Goal: Task Accomplishment & Management: Complete application form

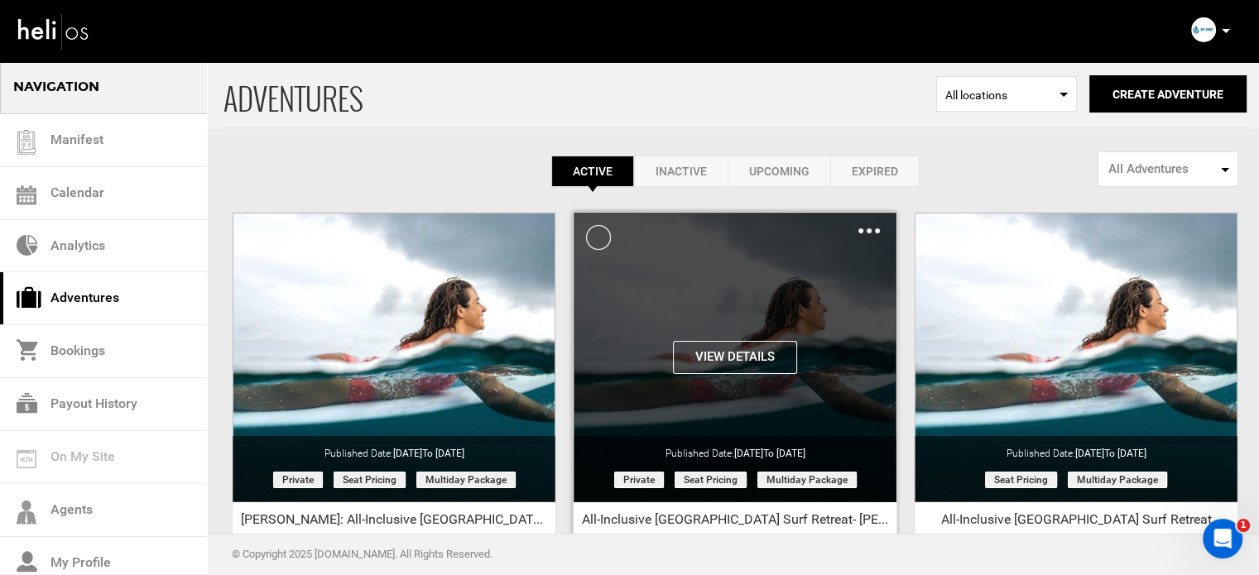
scroll to position [205, 0]
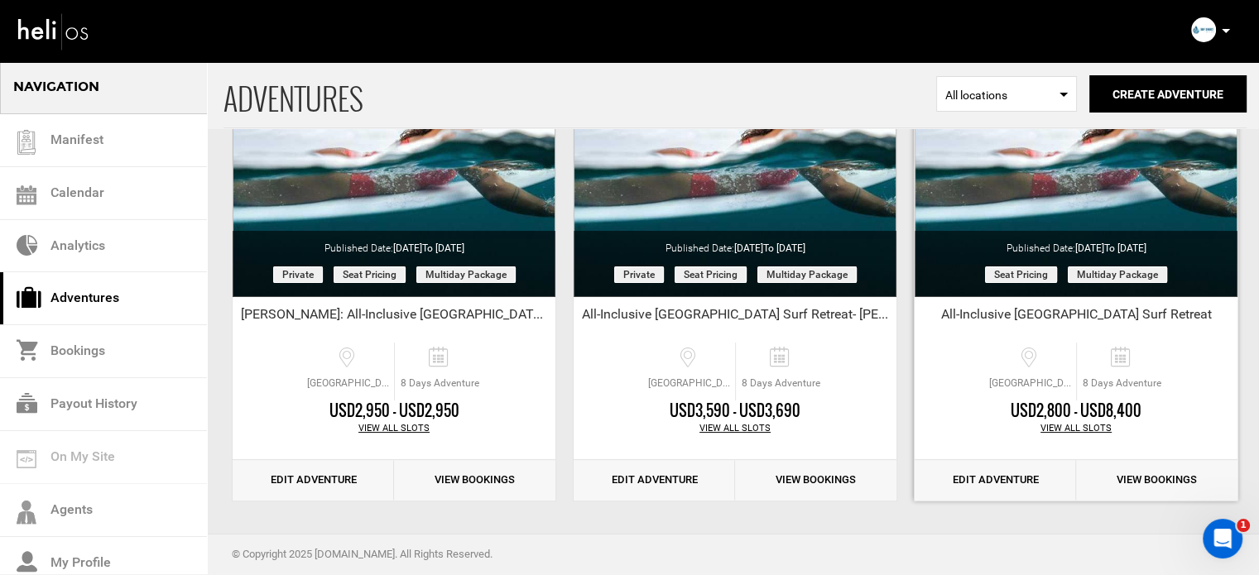
click at [984, 487] on link "Edit Adventure" at bounding box center [995, 480] width 161 height 41
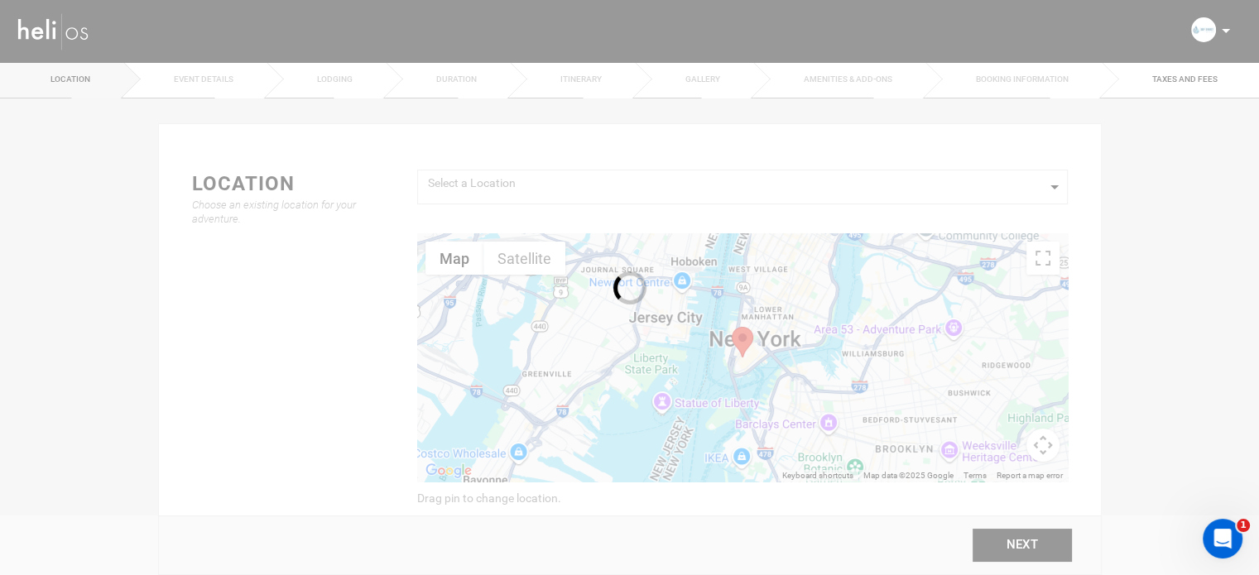
type input "All-Inclusive Costa Rica Surf Retreat"
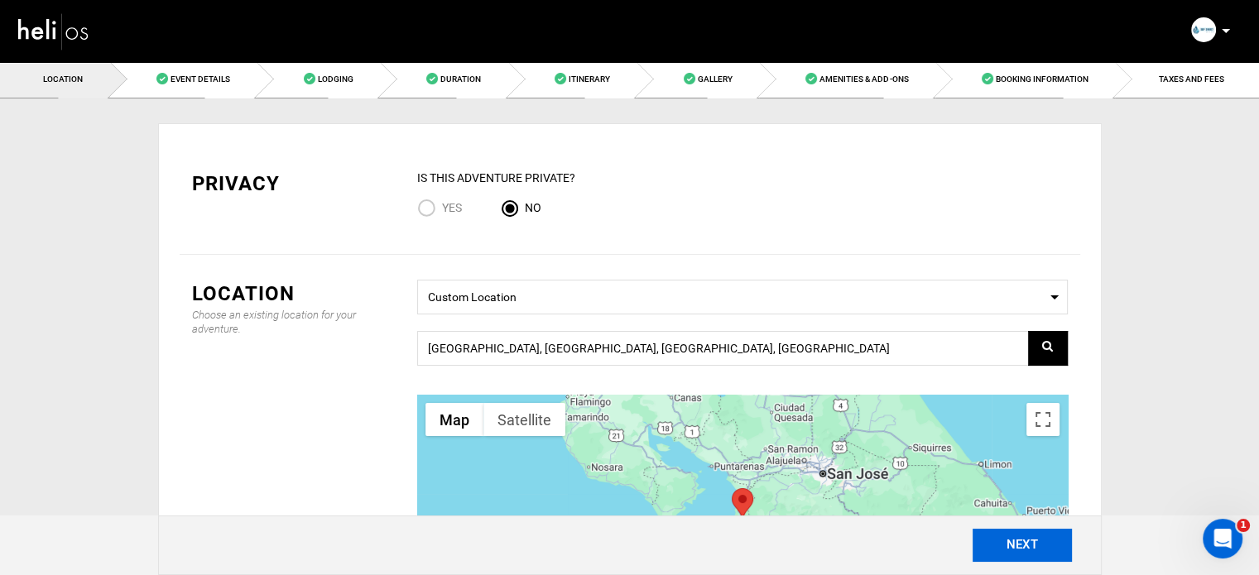
click at [1028, 556] on button "NEXT" at bounding box center [1022, 545] width 99 height 33
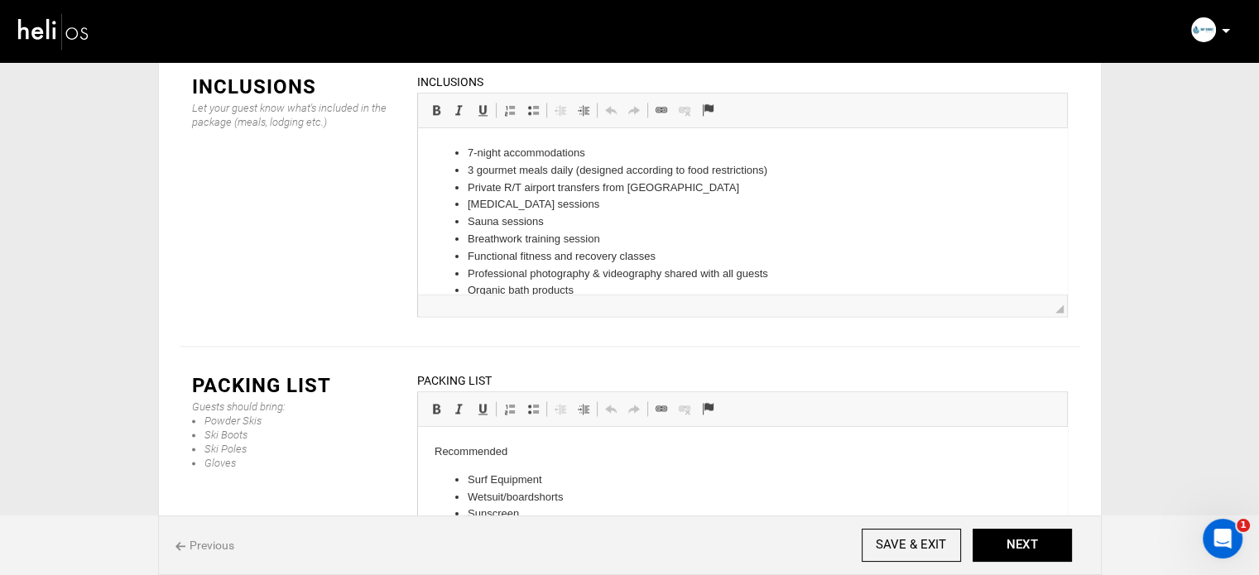
scroll to position [158, 0]
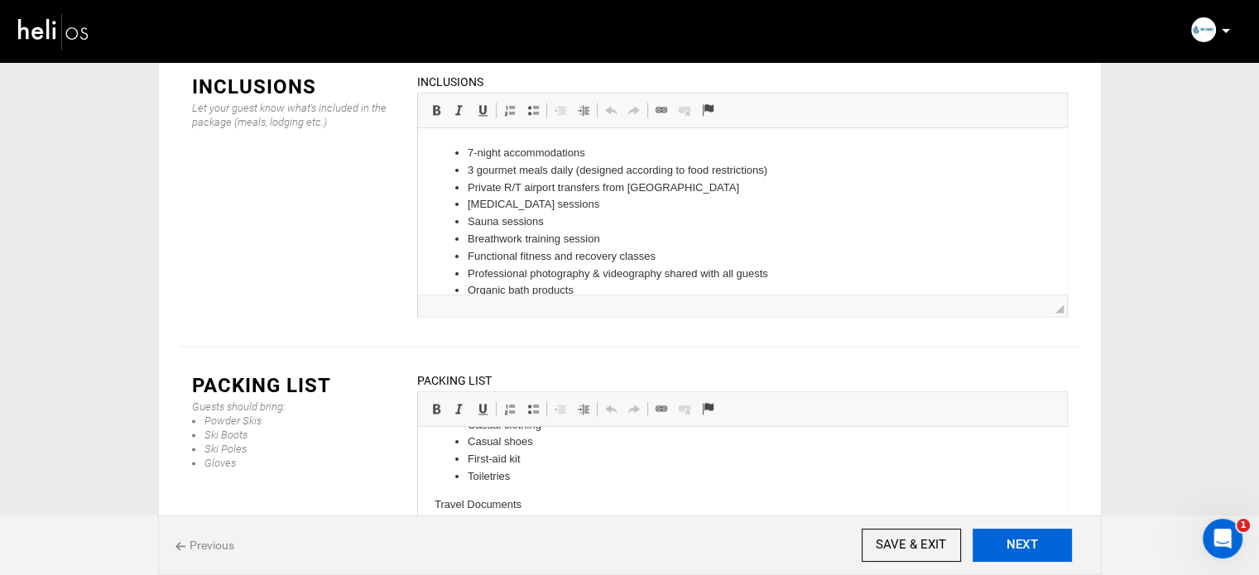
click at [1015, 554] on button "NEXT" at bounding box center [1022, 545] width 99 height 33
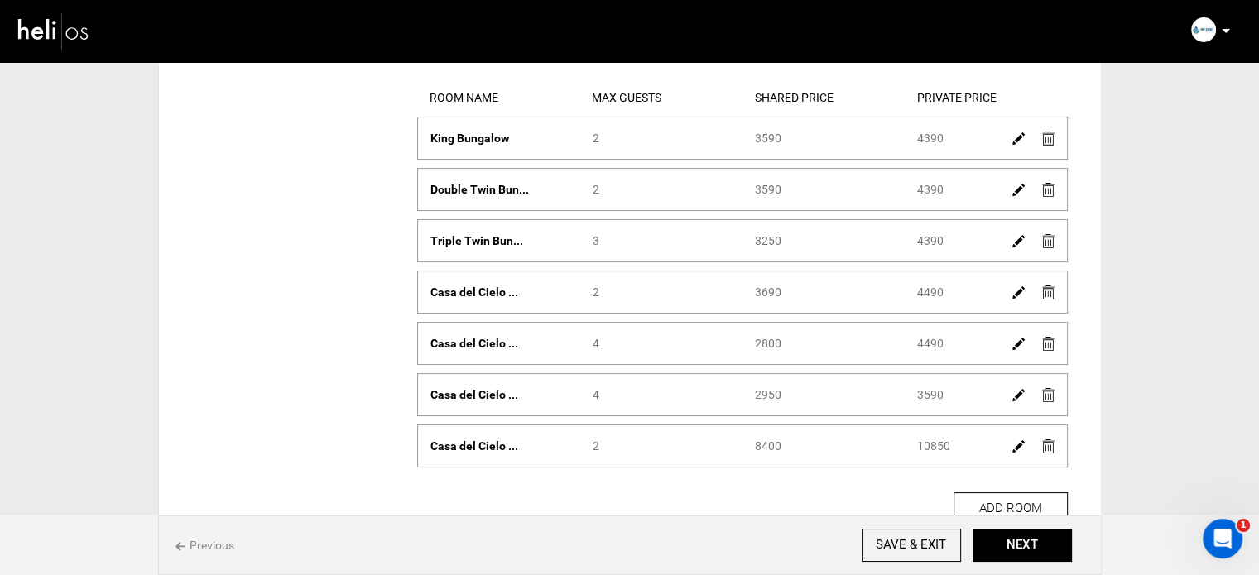
scroll to position [230, 0]
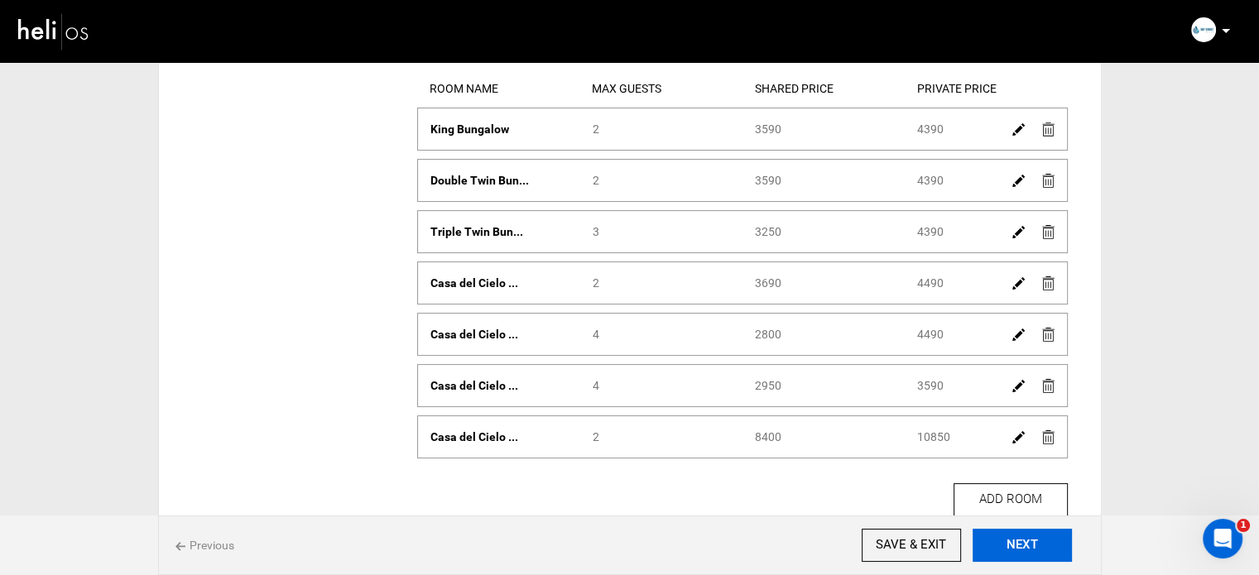
click at [989, 537] on button "NEXT" at bounding box center [1022, 545] width 99 height 33
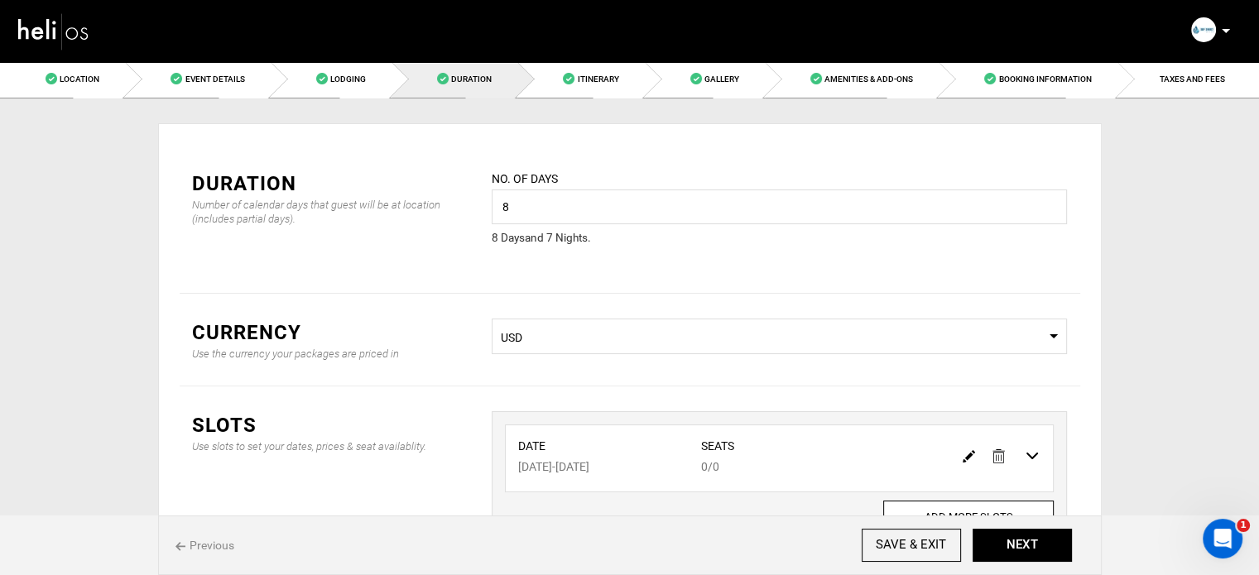
scroll to position [137, 0]
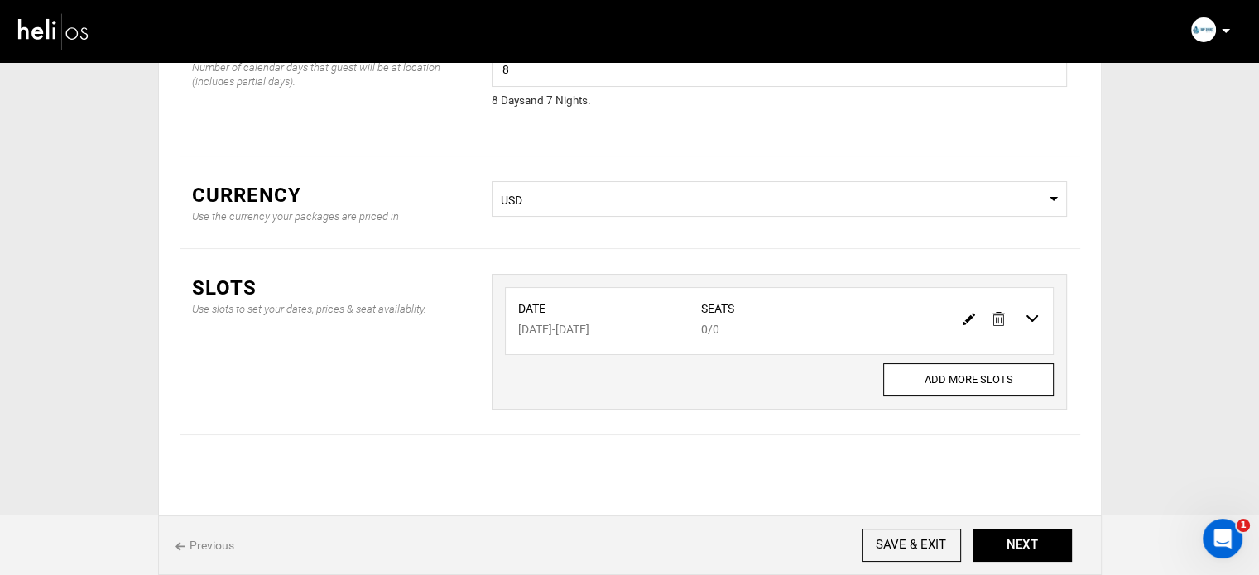
click at [969, 319] on img at bounding box center [969, 319] width 12 height 12
type input "01/15/2026"
type input "01/22/2026"
type input "0"
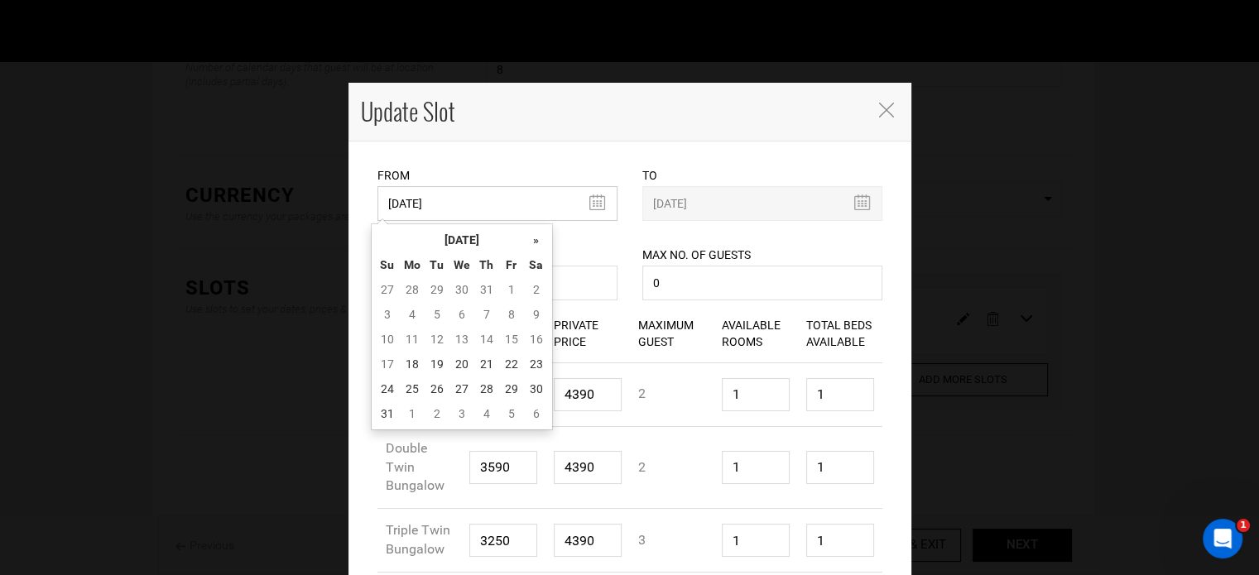
click at [464, 195] on input "01/15/2026" at bounding box center [498, 203] width 240 height 35
click at [479, 238] on th "August 2025" at bounding box center [462, 240] width 124 height 25
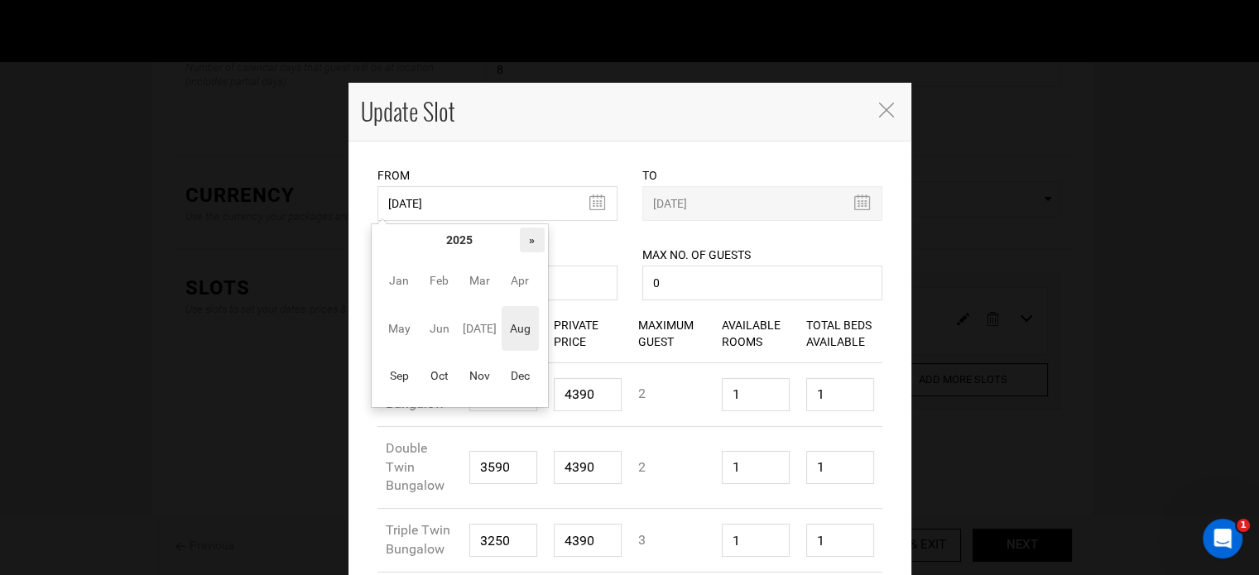
click at [527, 236] on th "»" at bounding box center [532, 240] width 25 height 25
click at [527, 330] on span "Aug" at bounding box center [520, 328] width 37 height 45
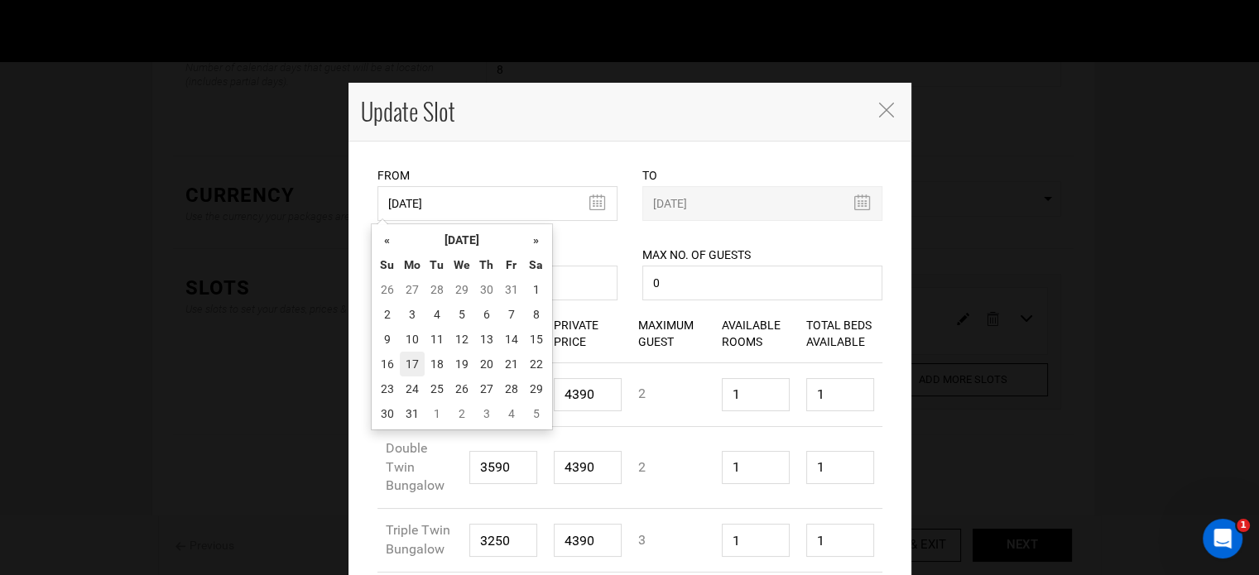
click at [404, 365] on td "17" at bounding box center [412, 364] width 25 height 25
type input "08/17/2026"
type input "08/24/2026"
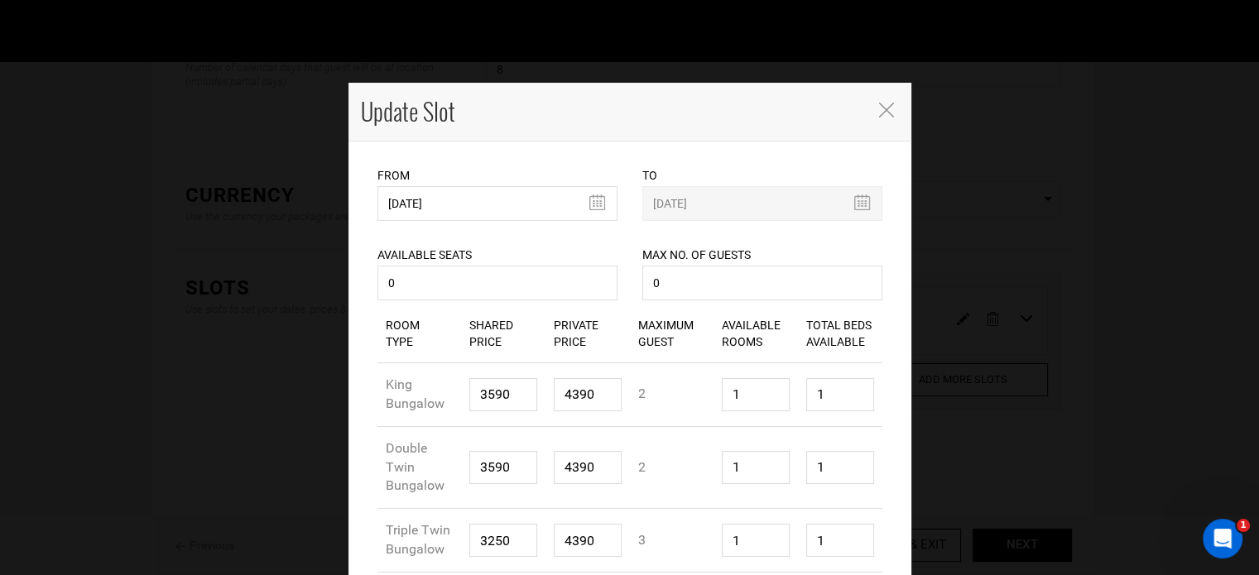
scroll to position [417, 0]
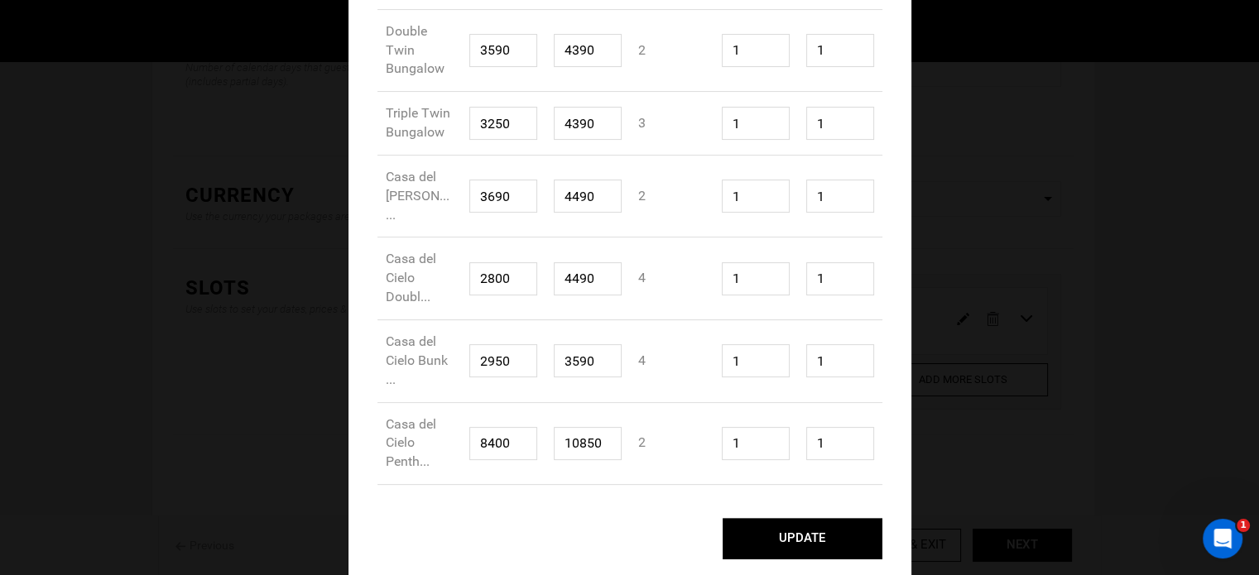
click at [796, 532] on button "UPDATE" at bounding box center [803, 538] width 160 height 41
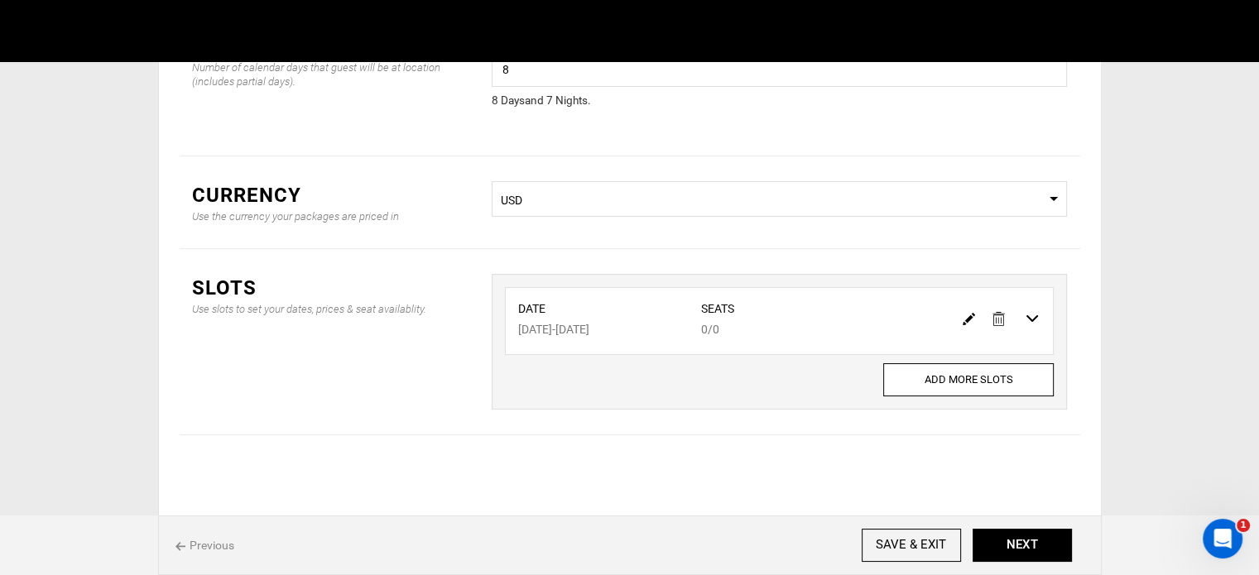
scroll to position [0, 0]
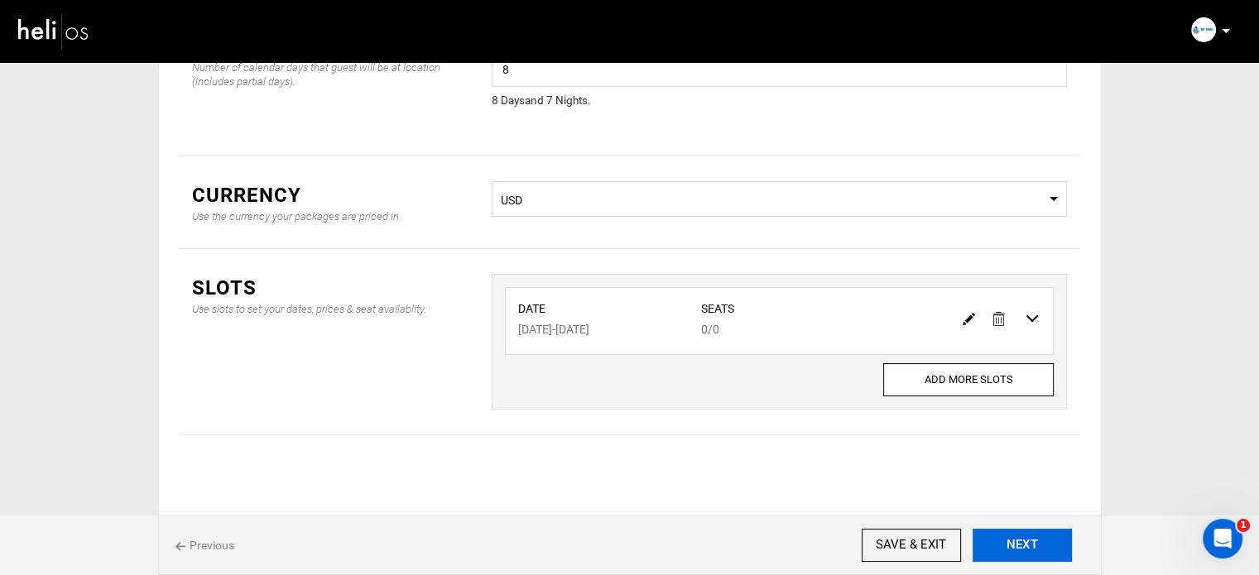
click at [1007, 546] on button "NEXT" at bounding box center [1022, 545] width 99 height 33
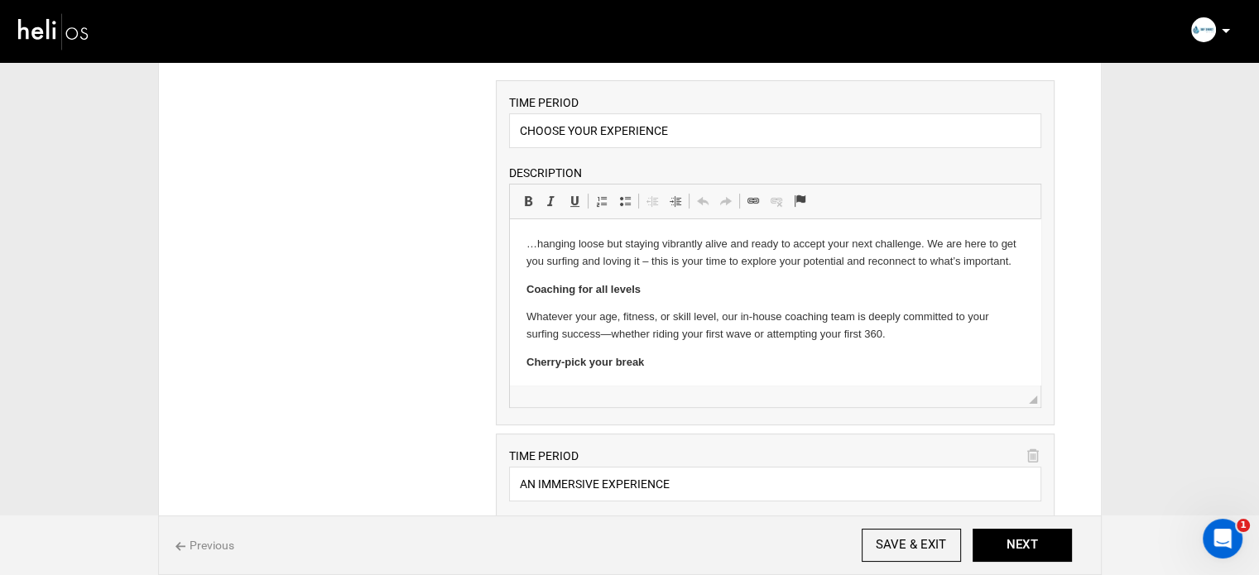
click at [542, 246] on p "…hanging loose but staying vibrantly alive and ready to accept your next challe…" at bounding box center [776, 253] width 498 height 35
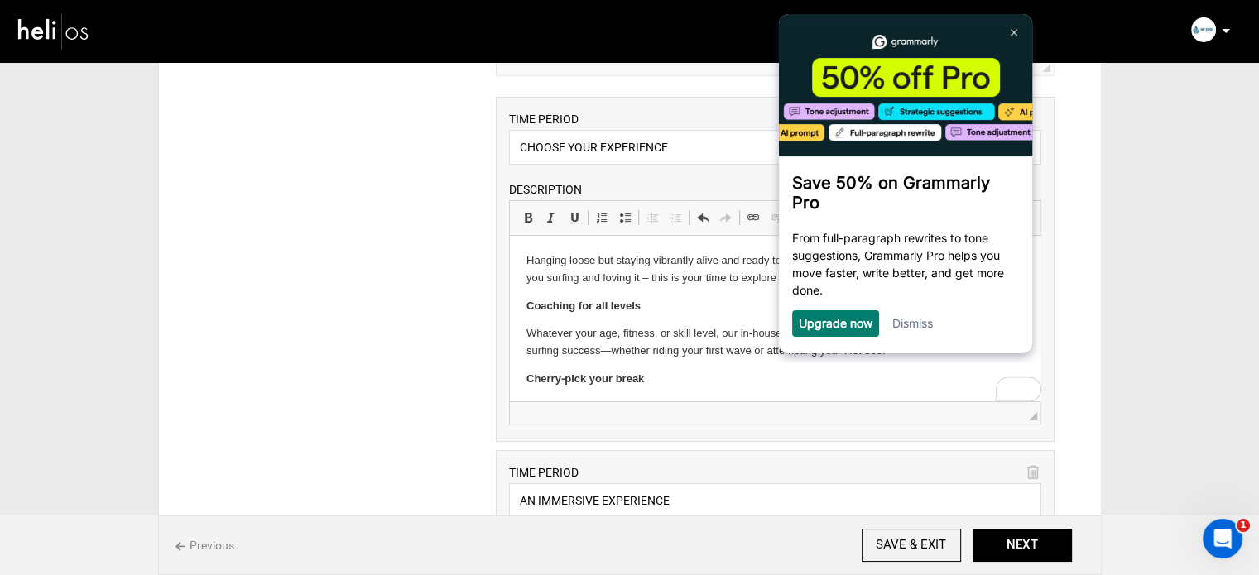
click at [1011, 32] on img at bounding box center [1014, 31] width 7 height 7
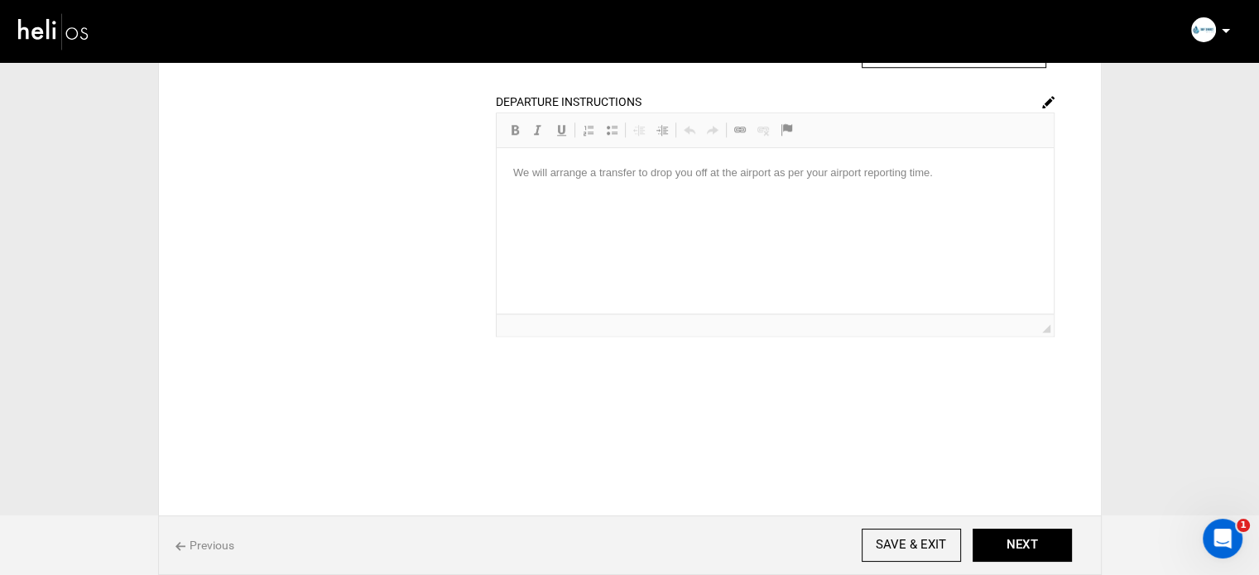
scroll to position [1475, 0]
click at [1020, 552] on button "NEXT" at bounding box center [1022, 545] width 99 height 33
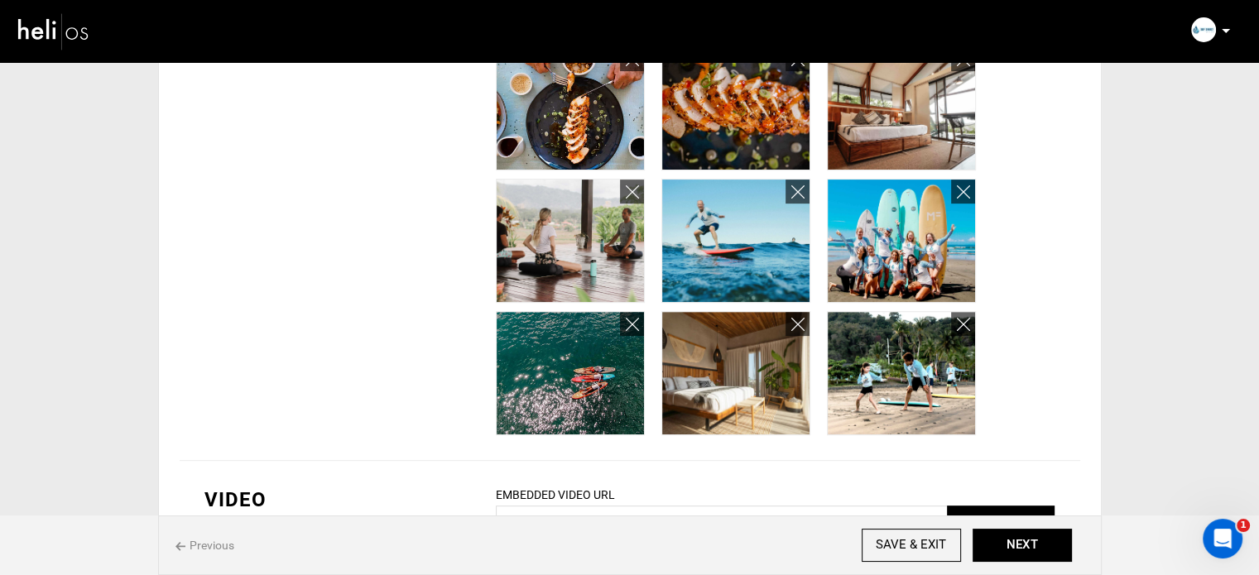
scroll to position [638, 0]
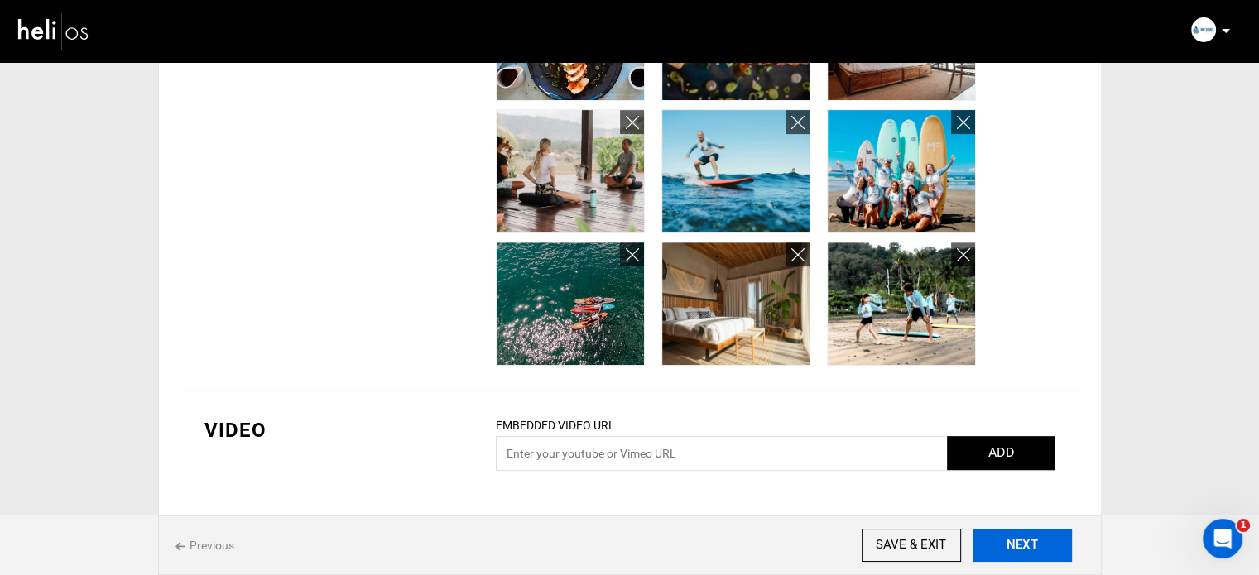
click at [1029, 547] on button "NEXT" at bounding box center [1022, 545] width 99 height 33
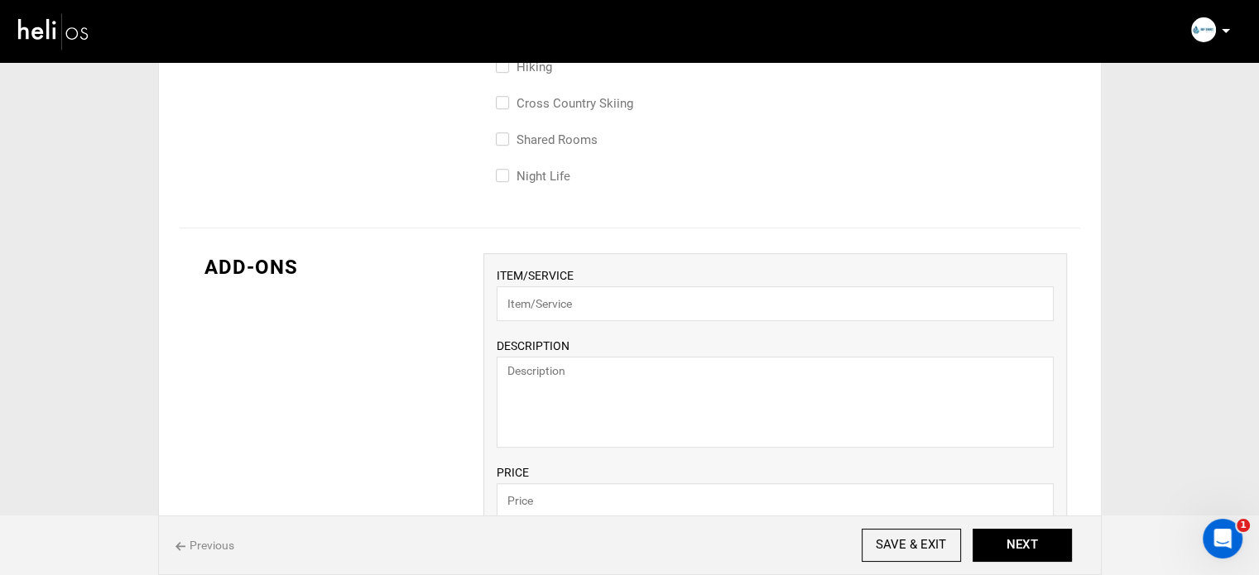
scroll to position [1039, 0]
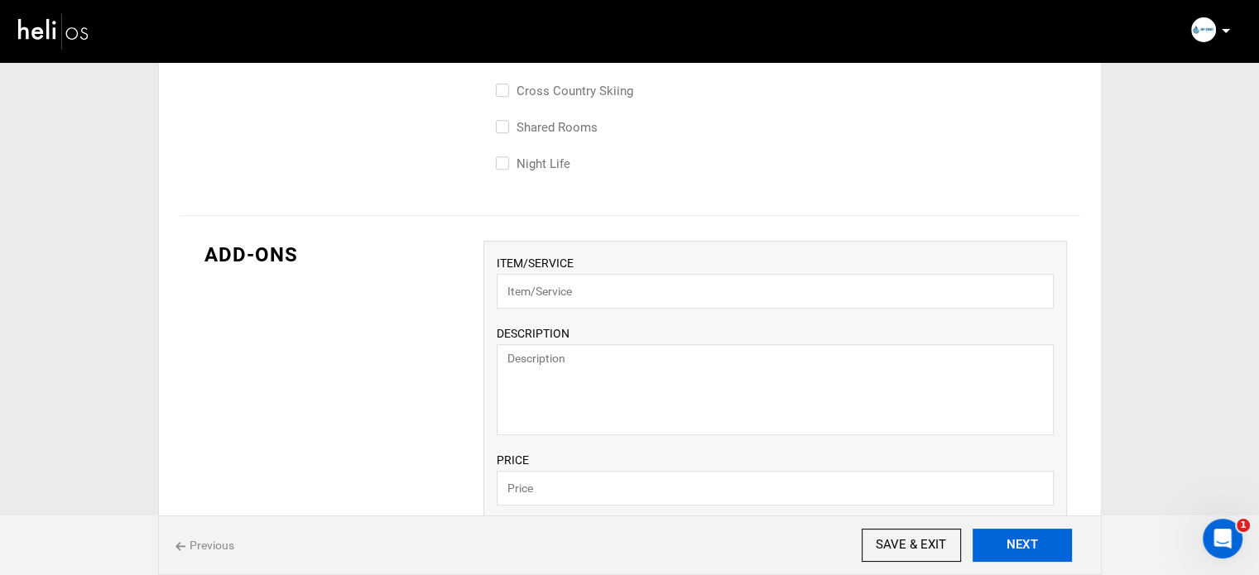
click at [995, 542] on button "NEXT" at bounding box center [1022, 545] width 99 height 33
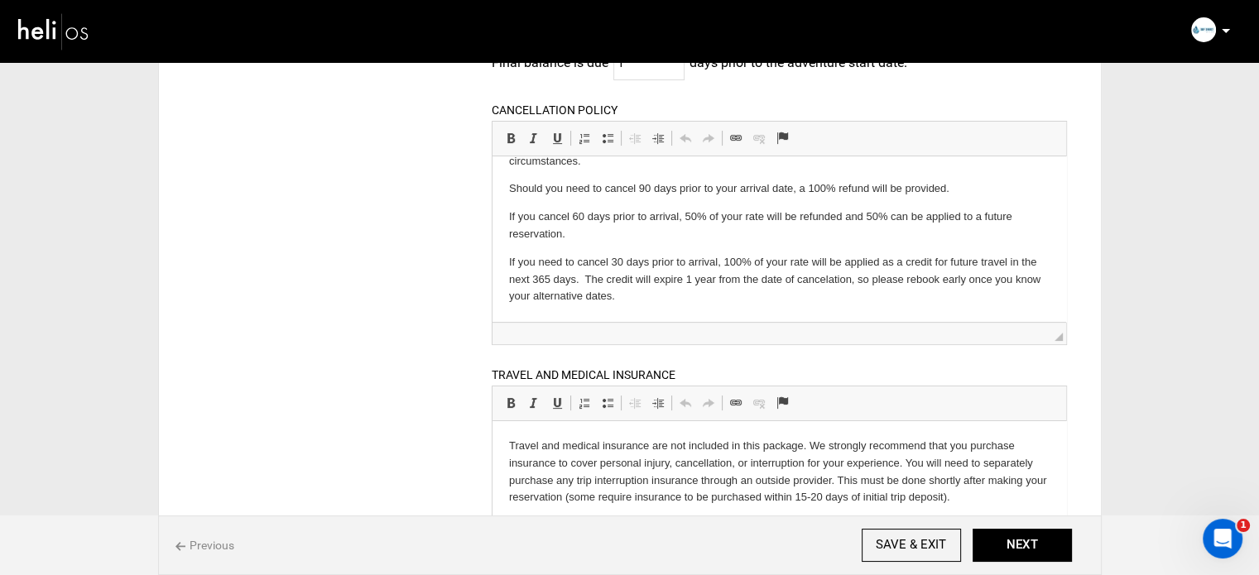
scroll to position [44, 0]
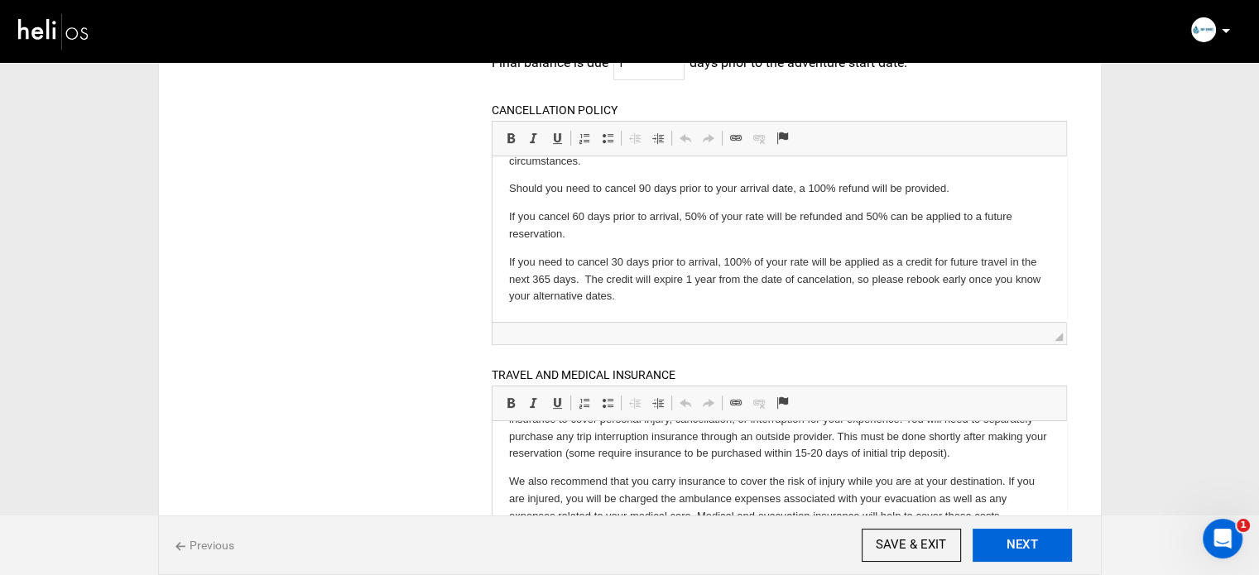
click at [1038, 542] on button "NEXT" at bounding box center [1022, 545] width 99 height 33
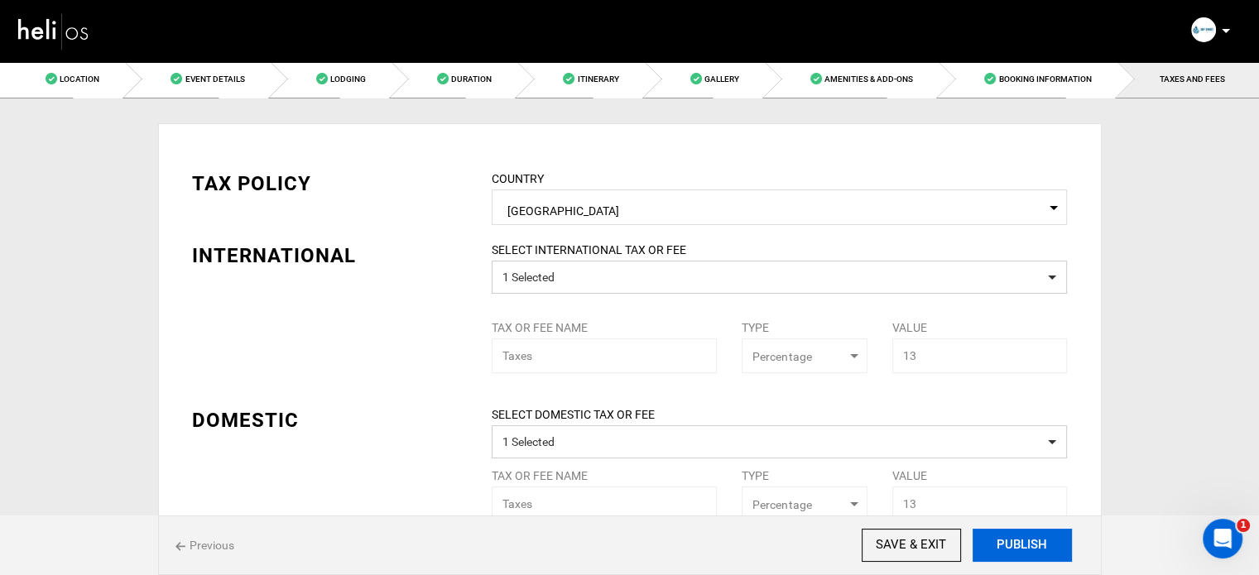
click at [1038, 542] on button "PUBLISH" at bounding box center [1022, 545] width 99 height 33
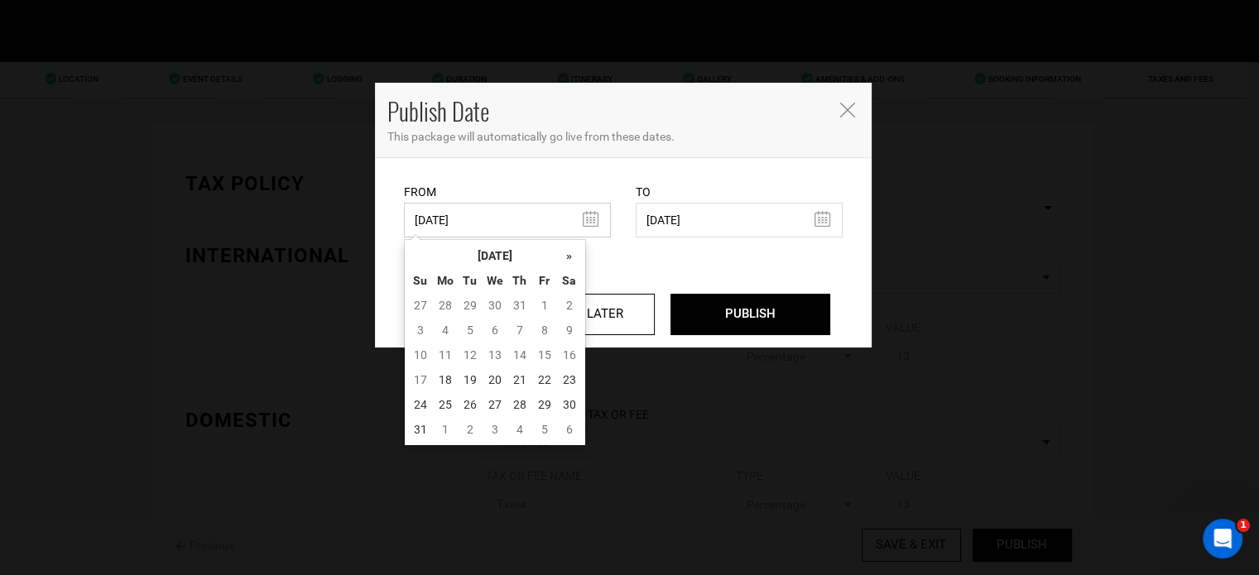
click at [530, 212] on input "03/03/2025" at bounding box center [507, 220] width 207 height 35
click at [447, 378] on td "18" at bounding box center [445, 380] width 25 height 25
type input "08/18/2025"
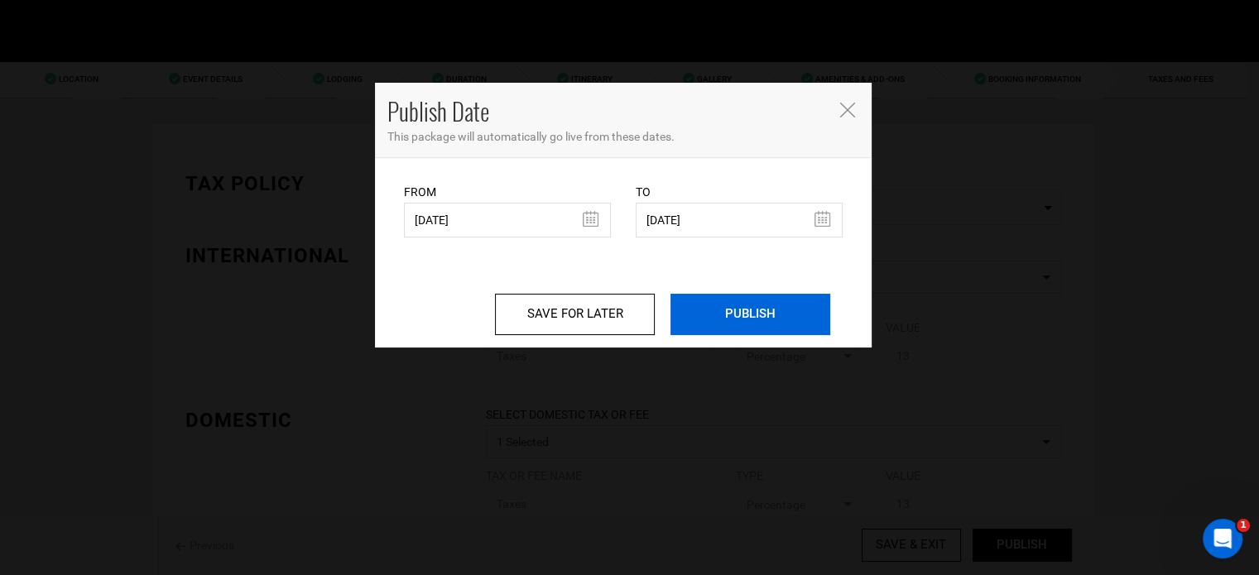
click at [743, 307] on input "PUBLISH" at bounding box center [751, 314] width 160 height 41
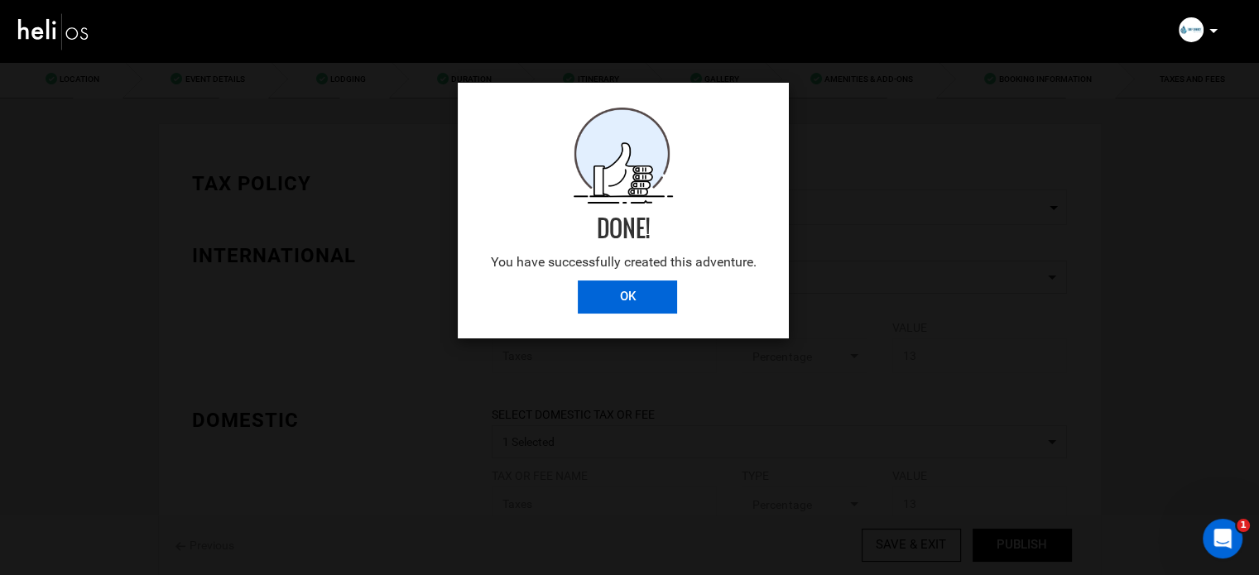
click at [621, 294] on input "OK" at bounding box center [627, 297] width 99 height 33
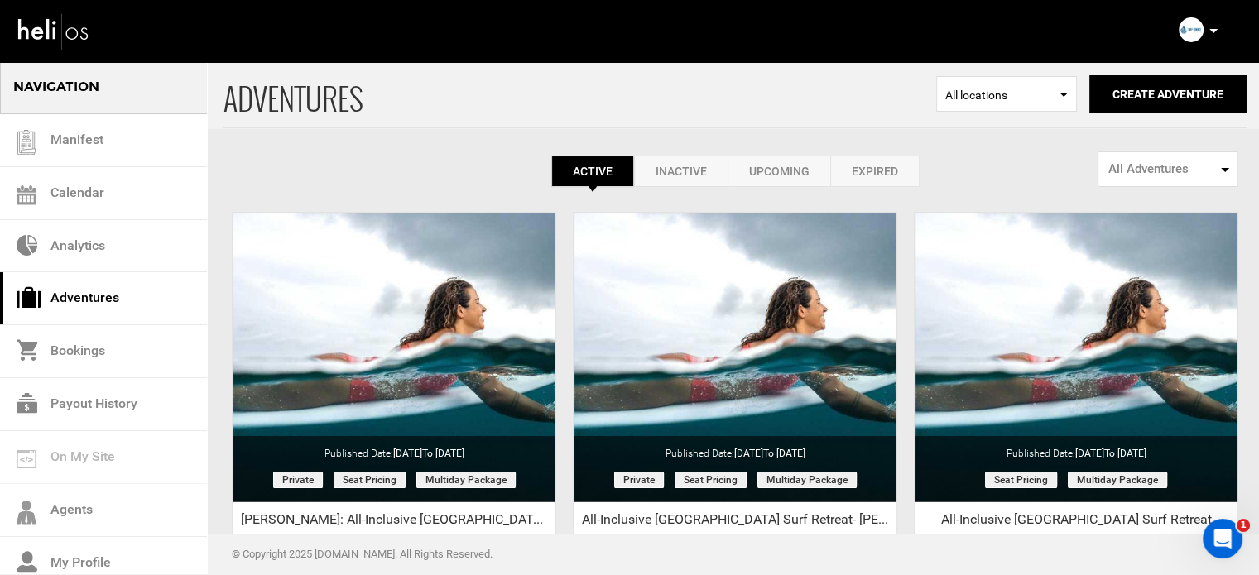
click at [0, 0] on div "View Details Clone De-Activate Share Delete" at bounding box center [0, 0] width 0 height 0
click at [1212, 29] on icon at bounding box center [1214, 31] width 8 height 4
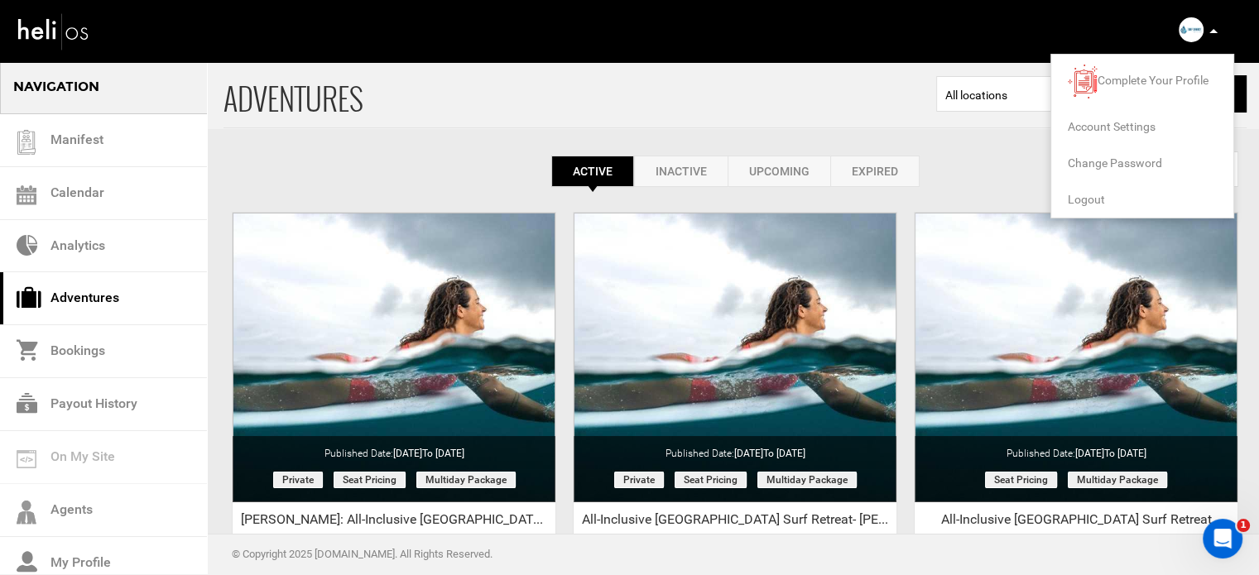
click at [1085, 198] on span "Logout" at bounding box center [1086, 199] width 37 height 13
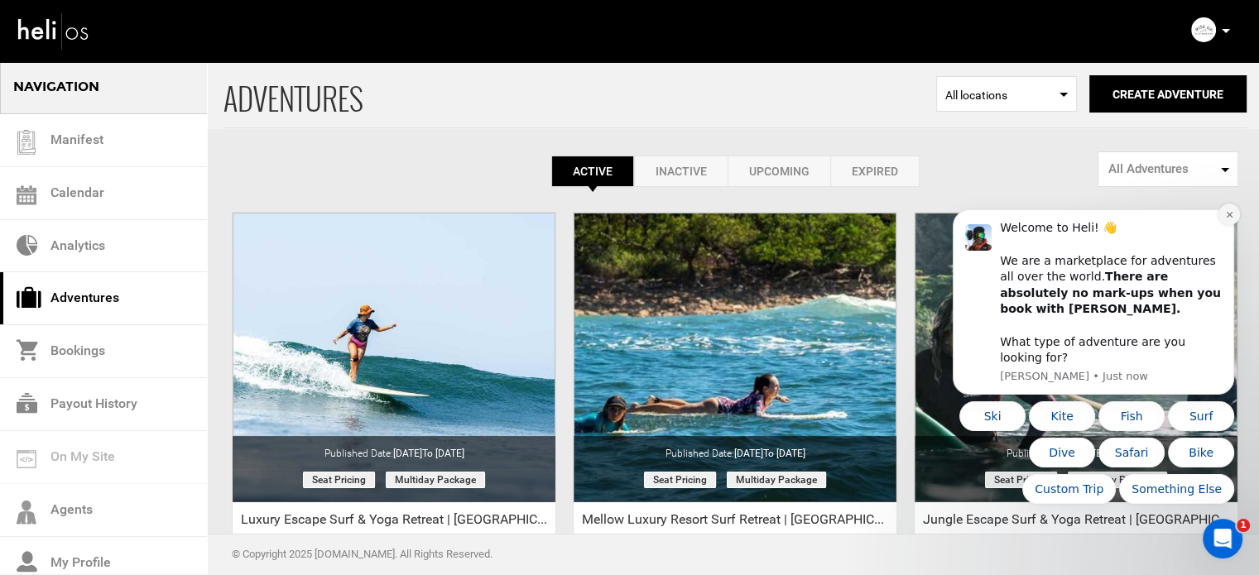
click at [1230, 218] on icon "Dismiss notification" at bounding box center [1229, 215] width 6 height 6
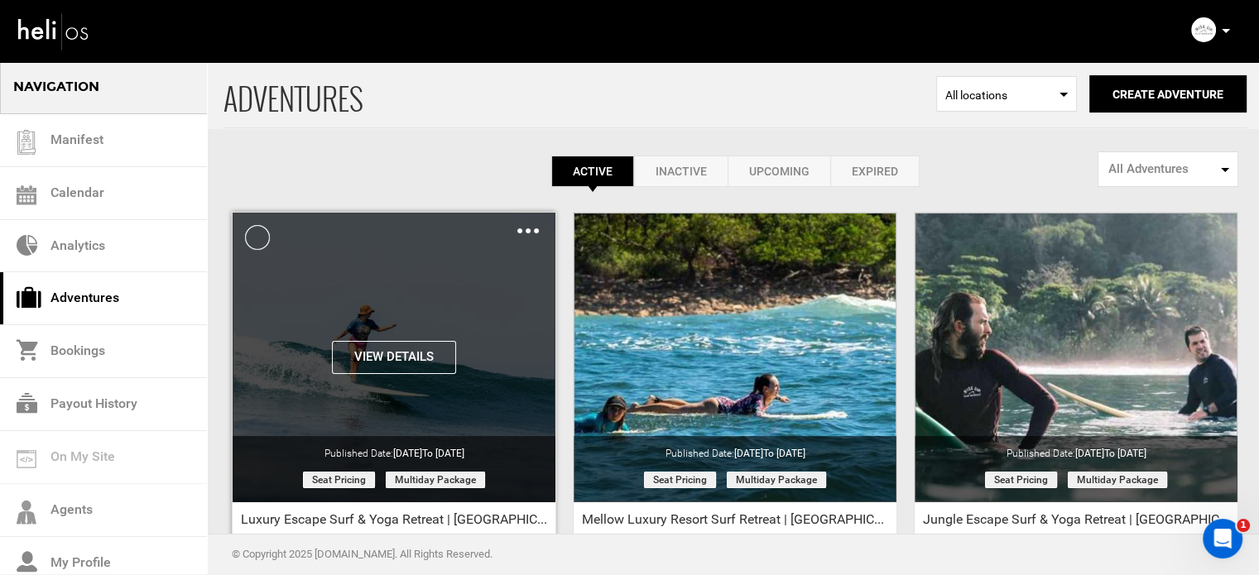
click at [401, 372] on button "View Details" at bounding box center [394, 357] width 124 height 33
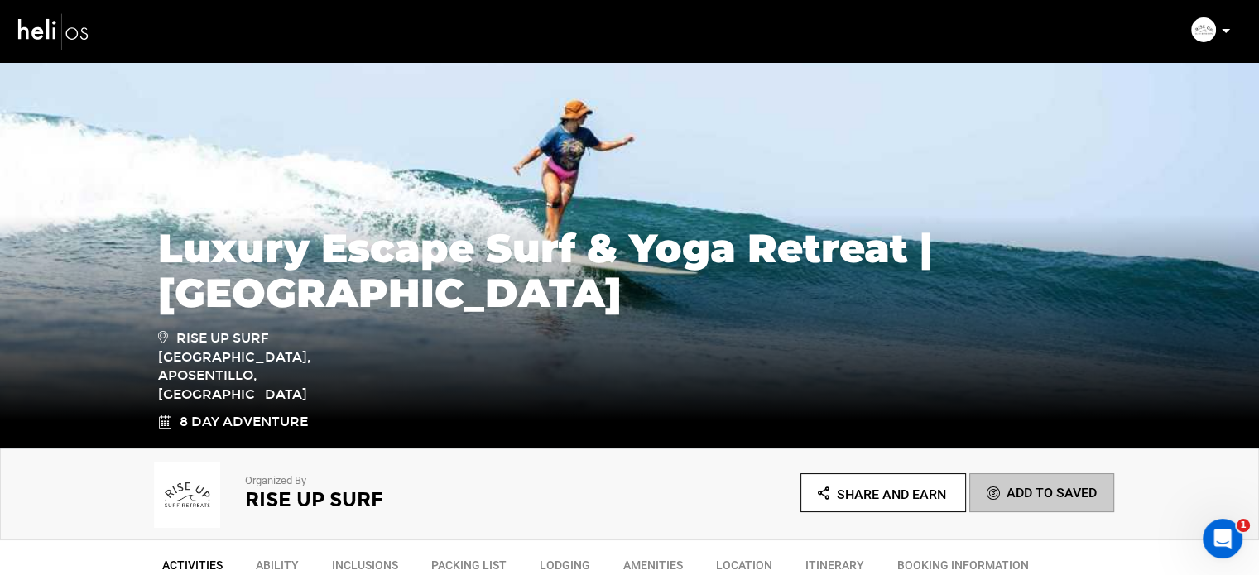
scroll to position [109, 0]
